Goal: Information Seeking & Learning: Learn about a topic

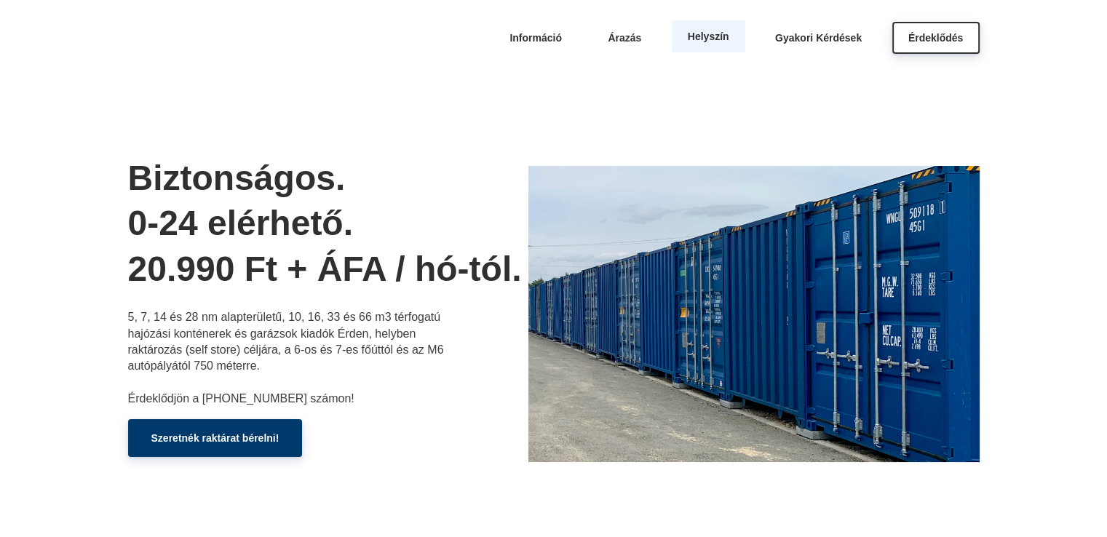
click at [705, 36] on span "Helyszín" at bounding box center [708, 37] width 41 height 12
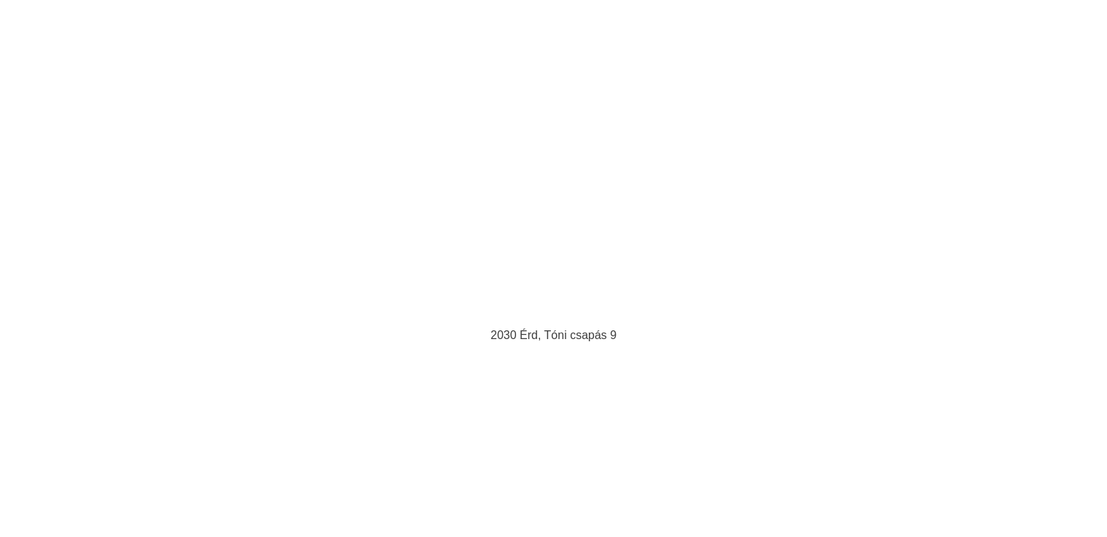
scroll to position [5654, 0]
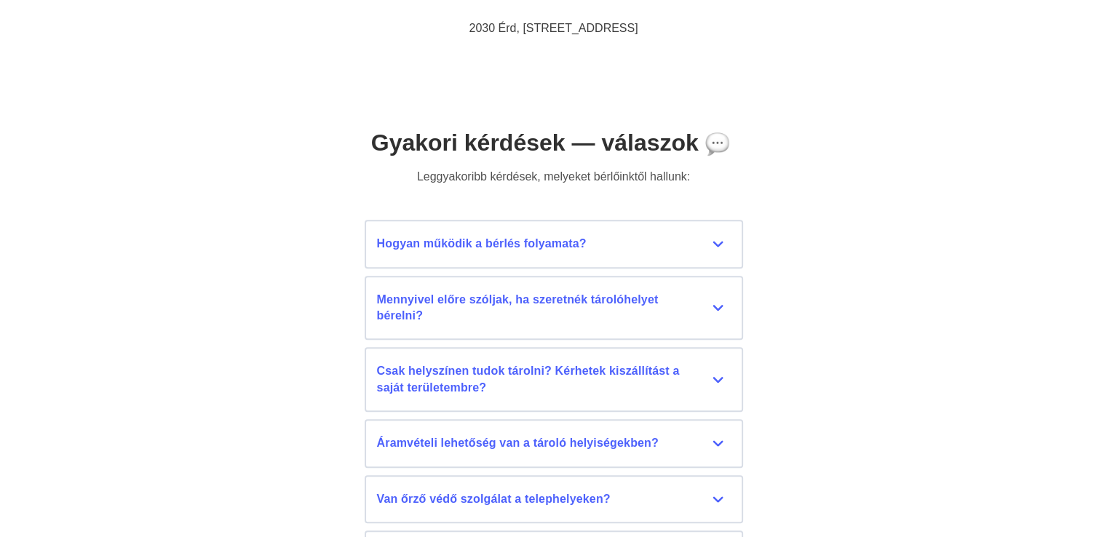
scroll to position [6382, 0]
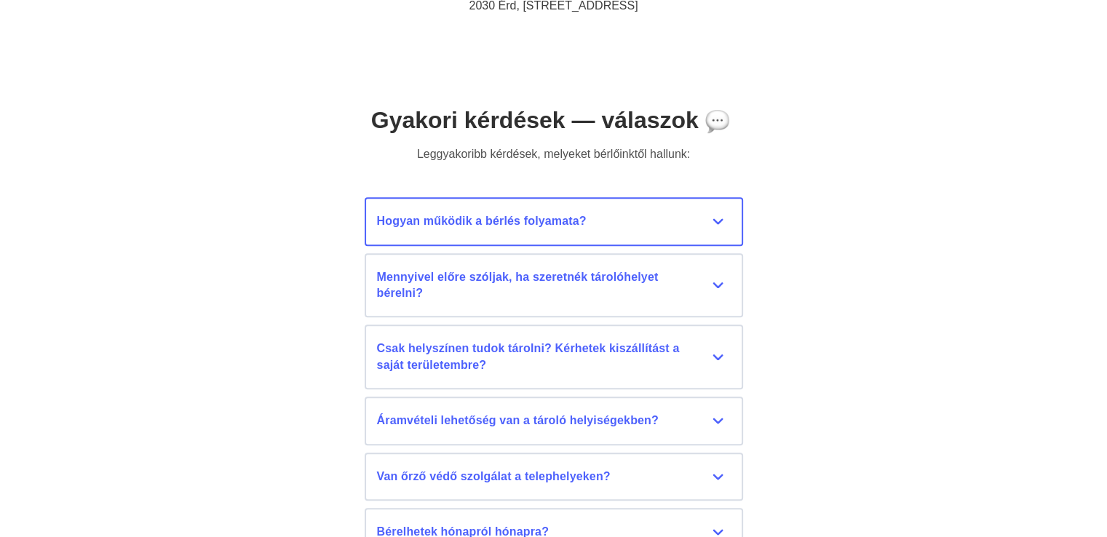
click at [716, 220] on div "Hogyan működik a bérlés folyamata?" at bounding box center [554, 221] width 354 height 16
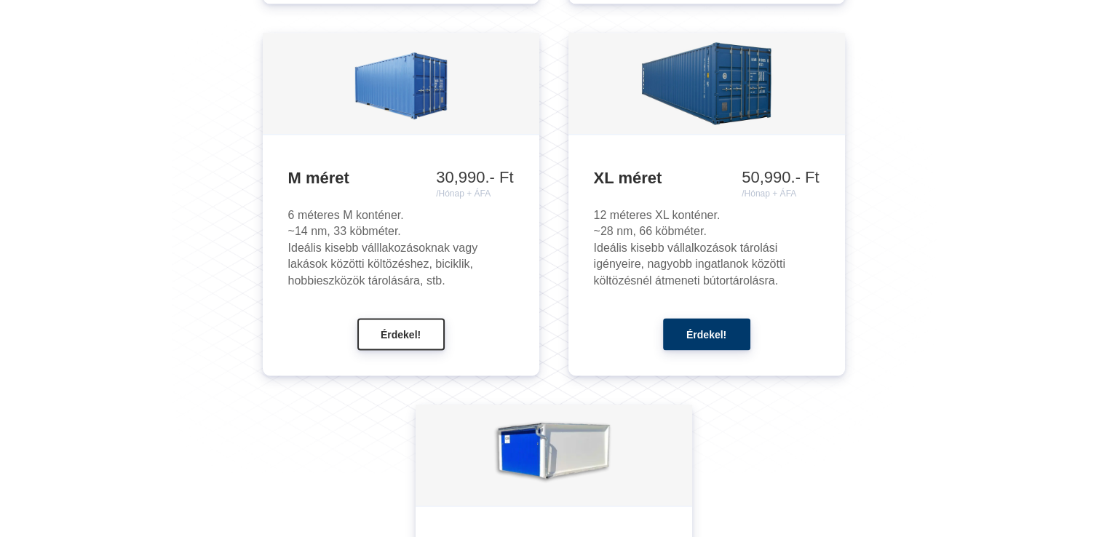
scroll to position [1795, 0]
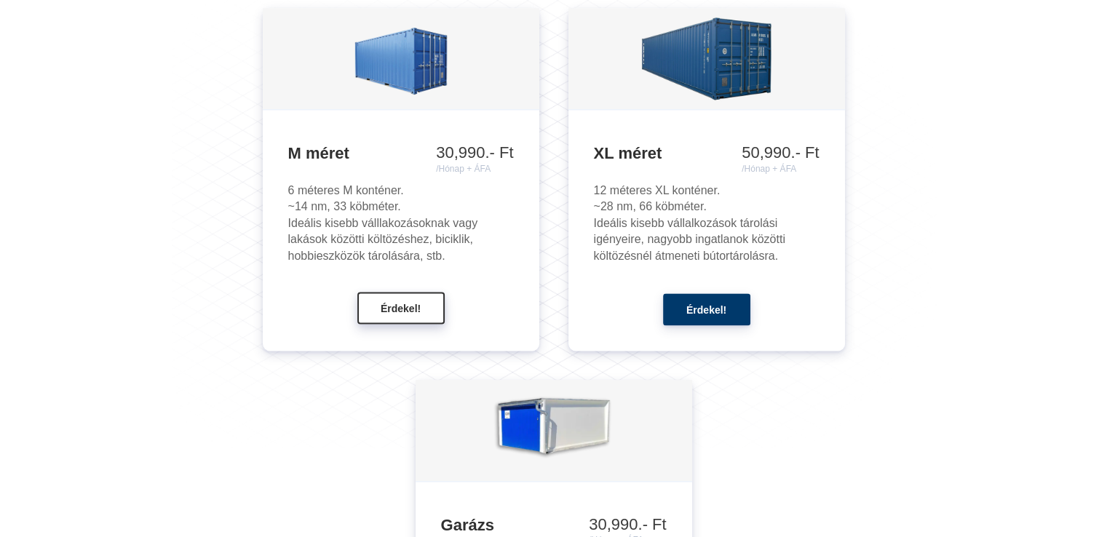
click at [400, 307] on span "Érdekel!" at bounding box center [401, 309] width 40 height 12
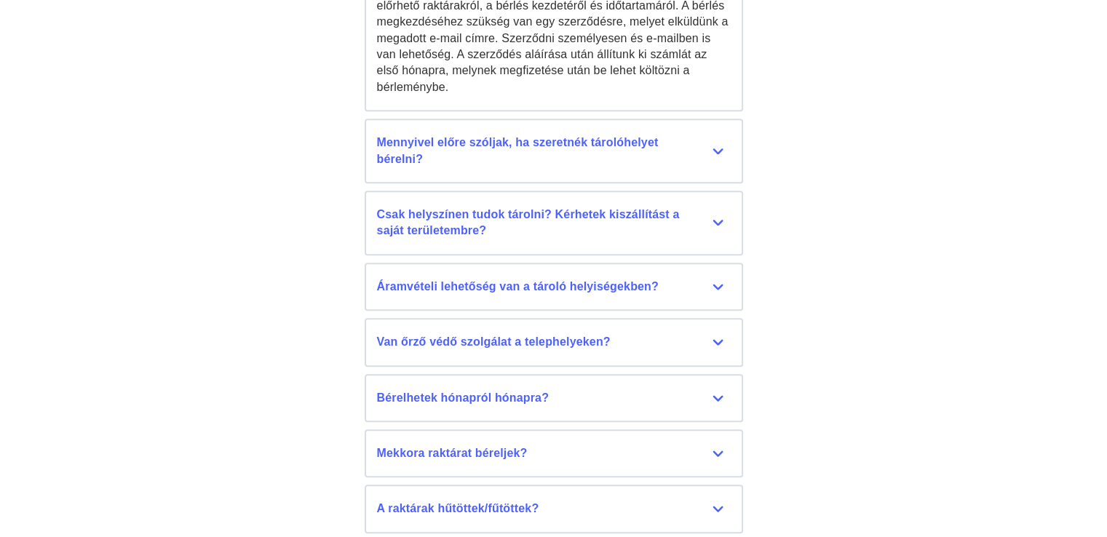
scroll to position [6699, 0]
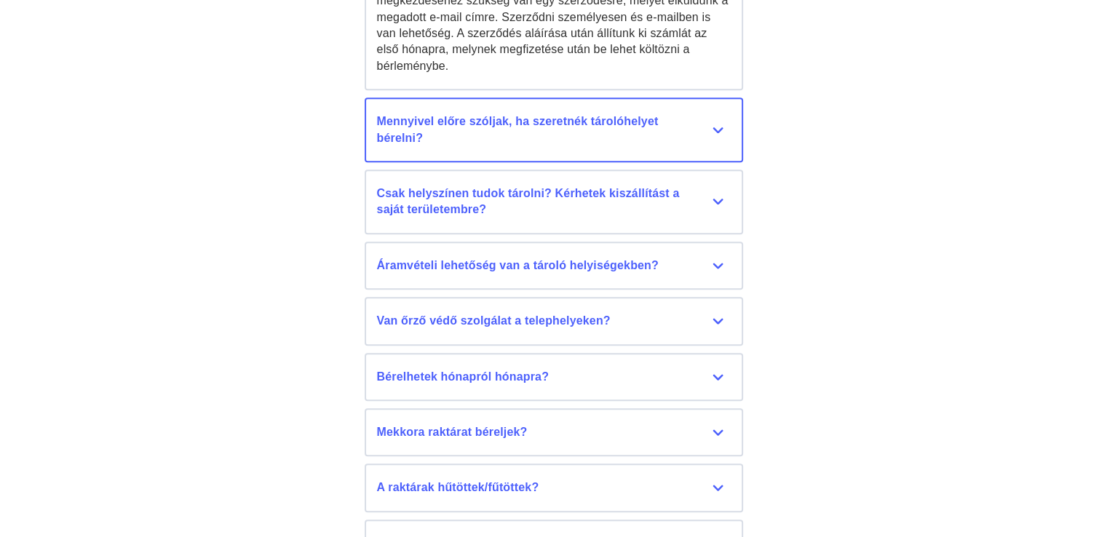
click at [721, 116] on div "Mennyivel előre szóljak, ha szeretnék tárolóhelyet bérelni?" at bounding box center [554, 130] width 354 height 33
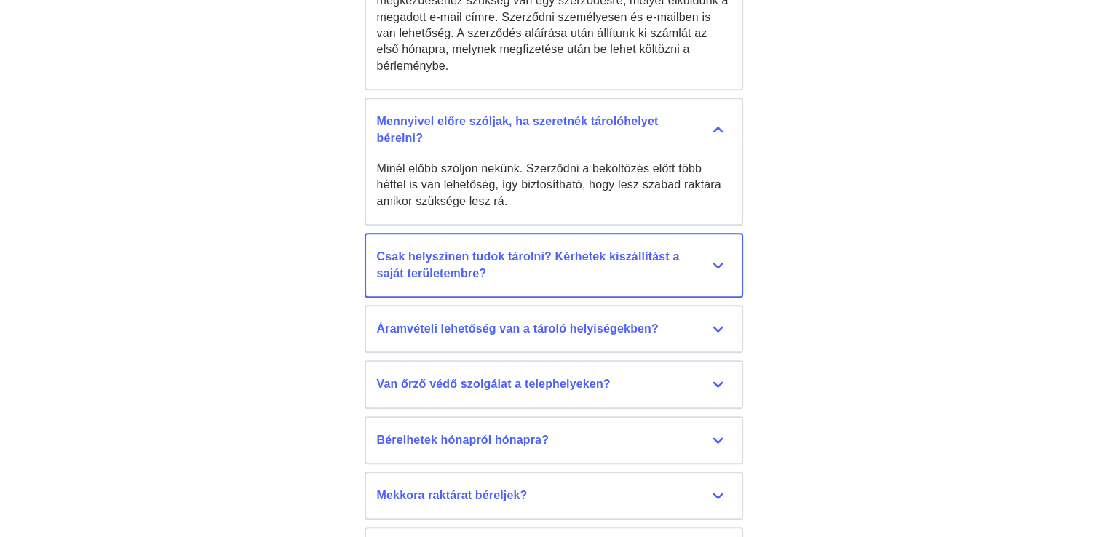
click at [727, 251] on div "Csak helyszínen tudok tárolni? Kérhetek kiszállítást a saját területembre?" at bounding box center [554, 265] width 354 height 33
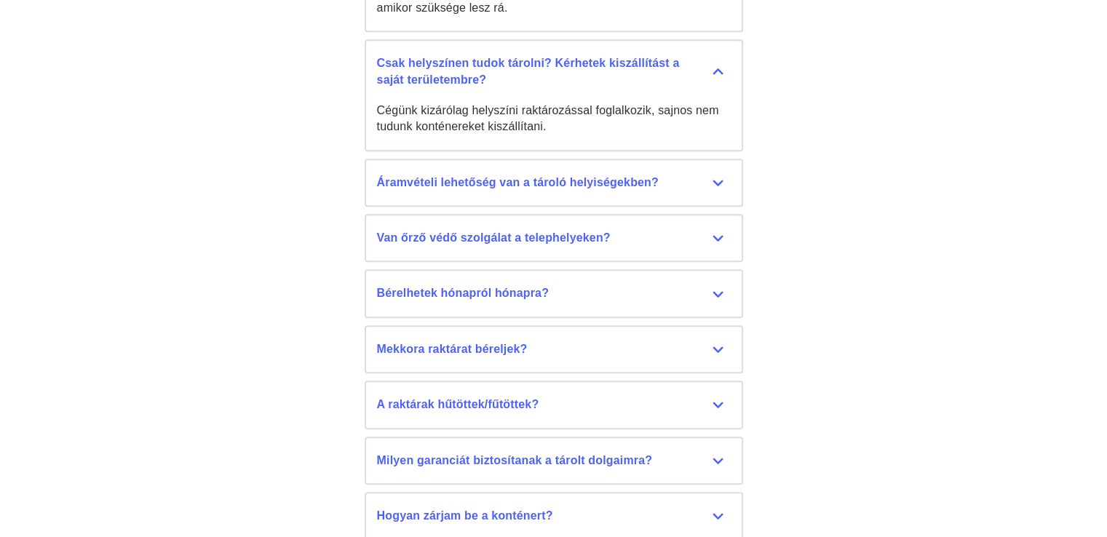
scroll to position [6917, 0]
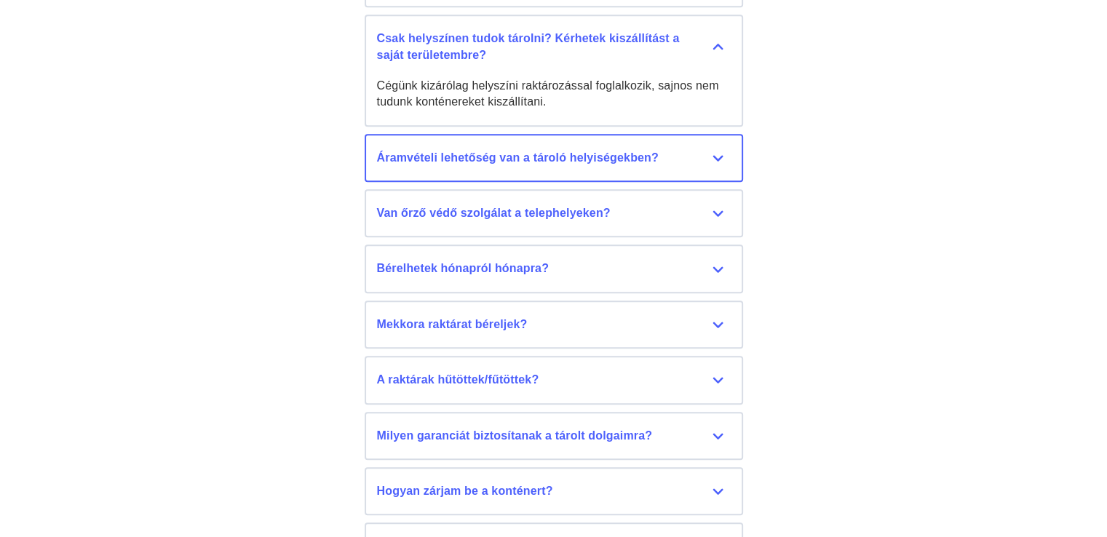
click at [722, 150] on div "Áramvételi lehetőség van a tároló helyiségekben?" at bounding box center [554, 158] width 354 height 16
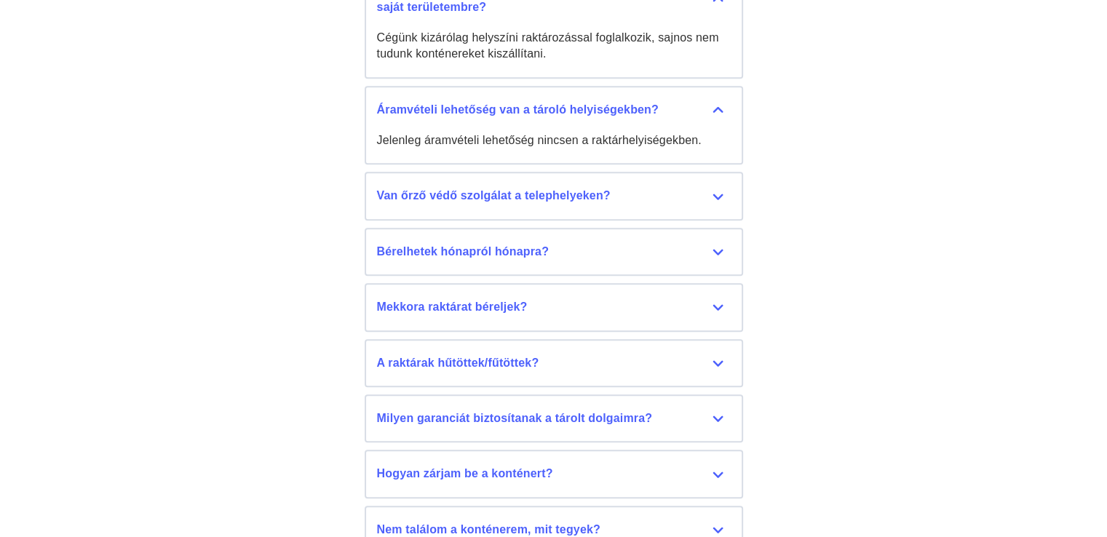
scroll to position [6990, 0]
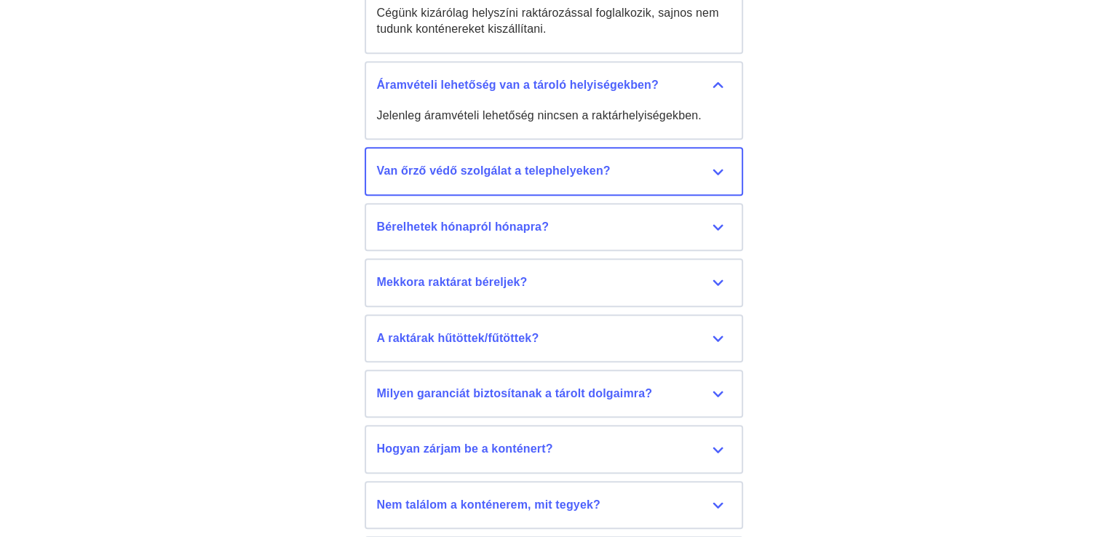
click at [708, 163] on div "Van őrző védő szolgálat a telephelyeken?" at bounding box center [554, 171] width 354 height 16
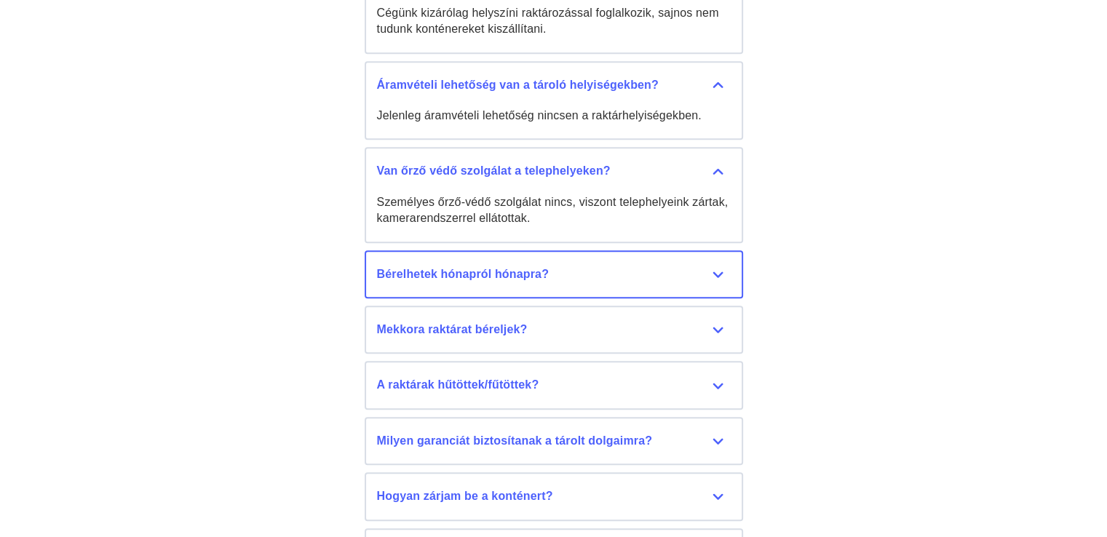
click at [721, 266] on div "Bérelhetek hónapról hónapra?" at bounding box center [554, 274] width 354 height 16
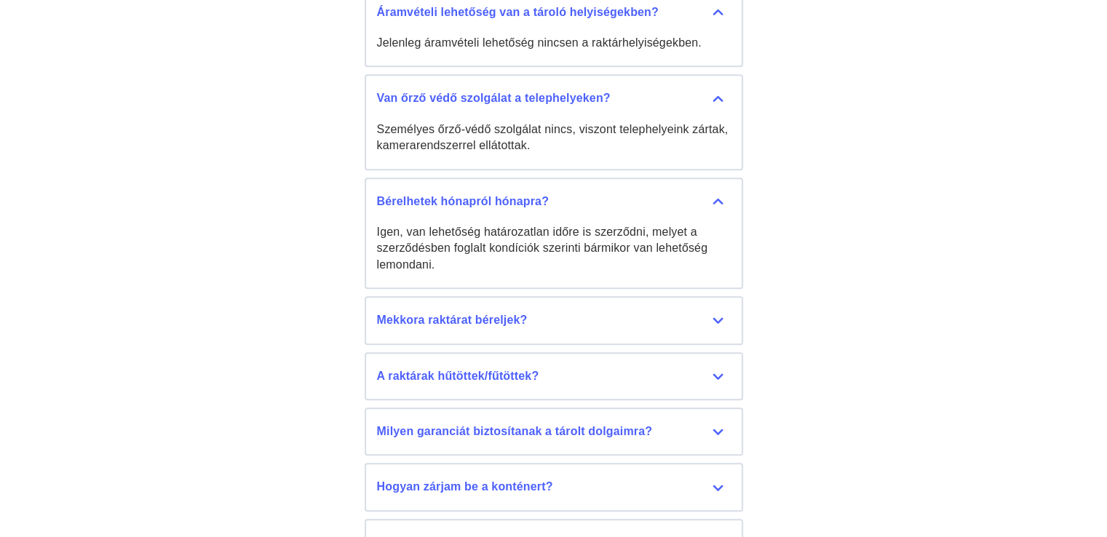
scroll to position [7135, 0]
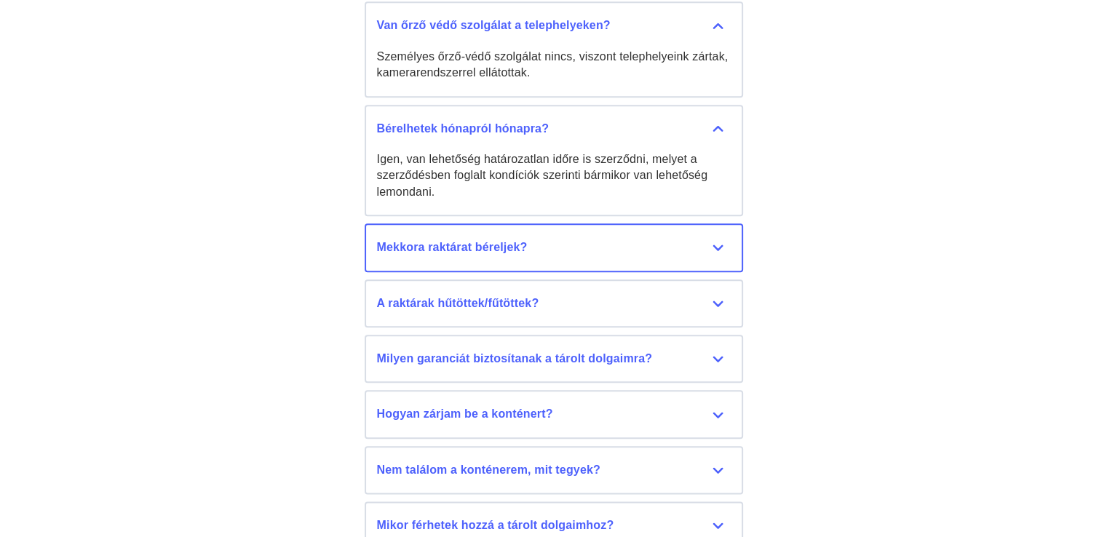
click at [715, 240] on div "Mekkora raktárat béreljek?" at bounding box center [554, 248] width 354 height 16
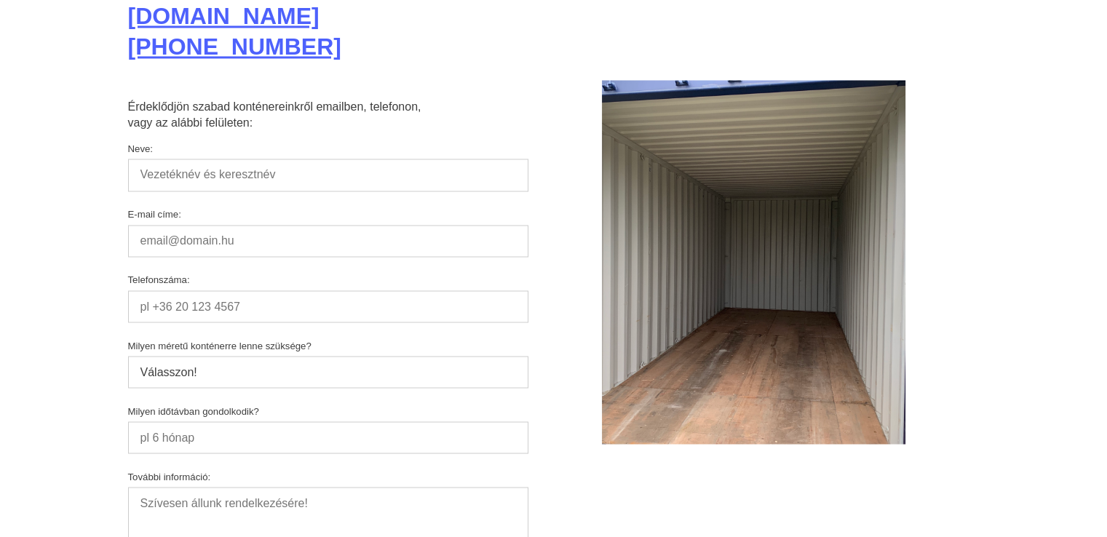
scroll to position [7936, 0]
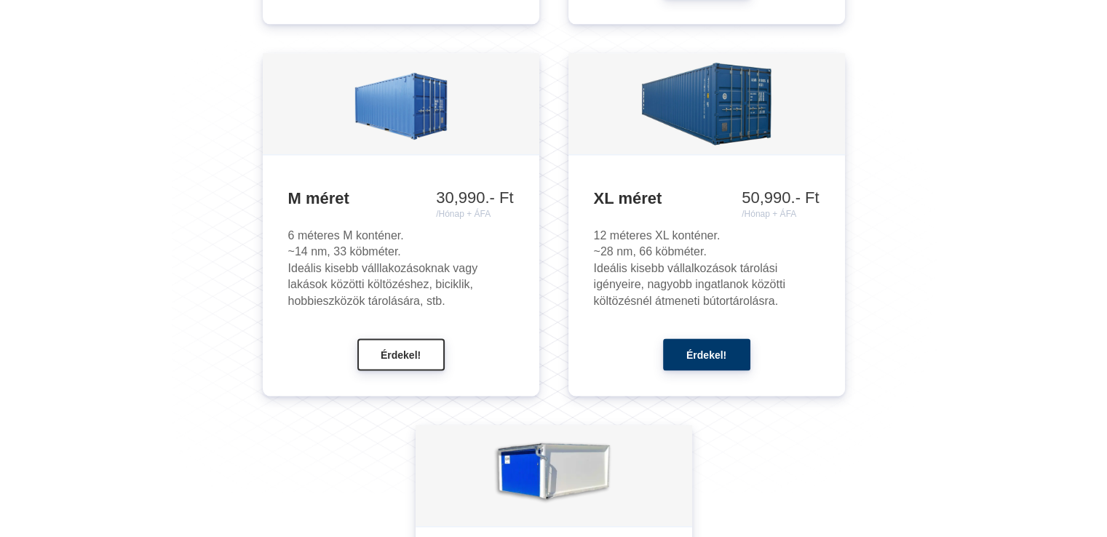
scroll to position [1748, 0]
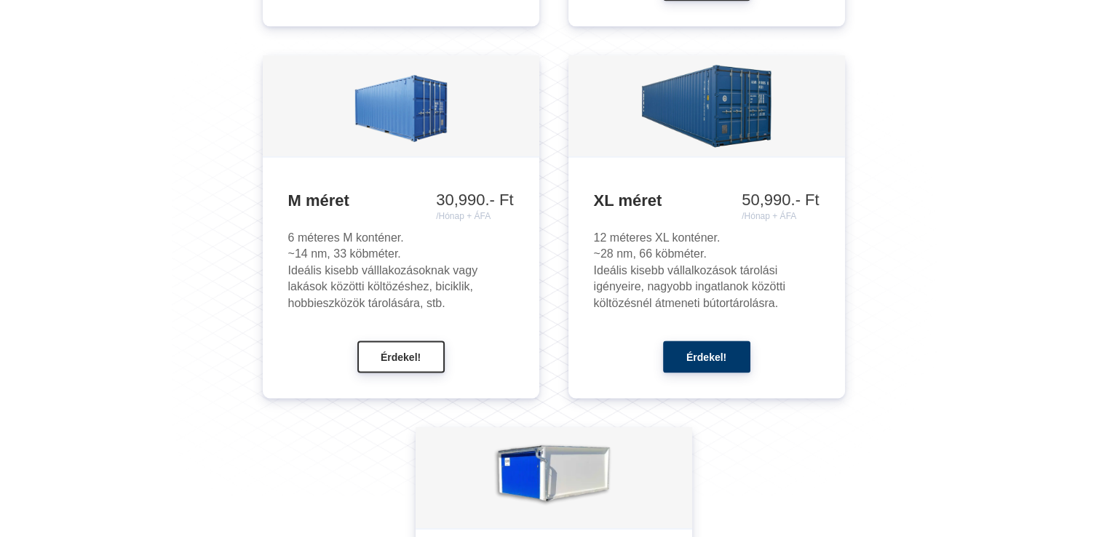
click at [809, 432] on ul "XS méret 20,990.- Ft /Hónap + ÁFA 23,990.- Ft /Hónap + ÁFA 28,990.- Ft /Hónap +…" at bounding box center [554, 257] width 764 height 1147
